Goal: Task Accomplishment & Management: Manage account settings

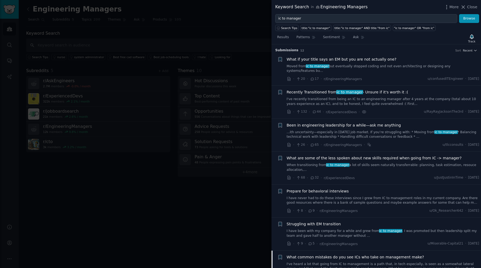
scroll to position [202, 0]
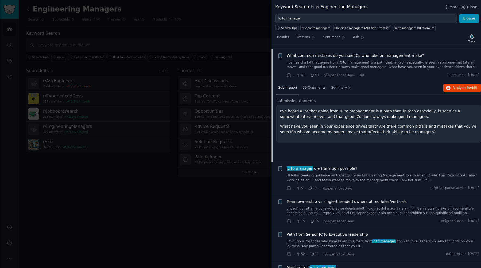
click at [226, 33] on div at bounding box center [240, 134] width 481 height 268
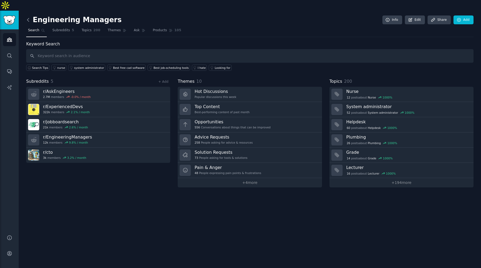
click at [30, 17] on icon at bounding box center [28, 20] width 6 height 6
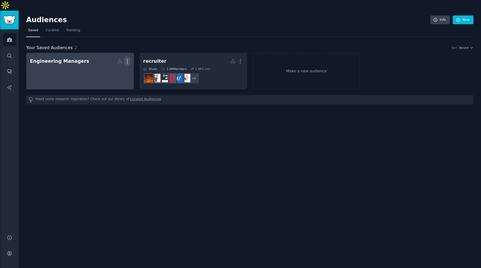
click at [128, 58] on icon "button" at bounding box center [127, 61] width 6 height 6
click at [110, 70] on p "Delete" at bounding box center [113, 73] width 12 height 6
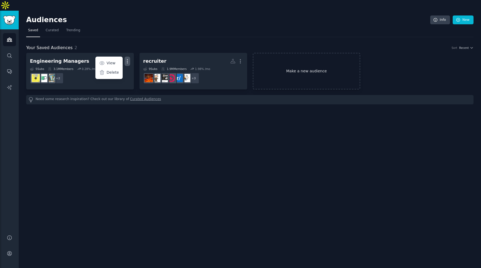
click at [311, 56] on link "Make a new audience" at bounding box center [307, 71] width 108 height 37
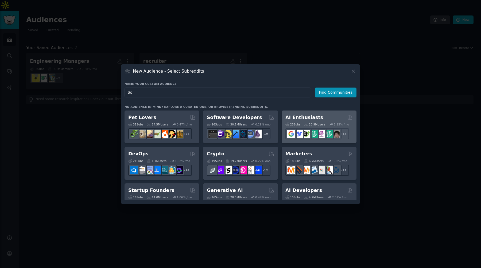
type input "S"
type input "V"
